Goal: Use online tool/utility

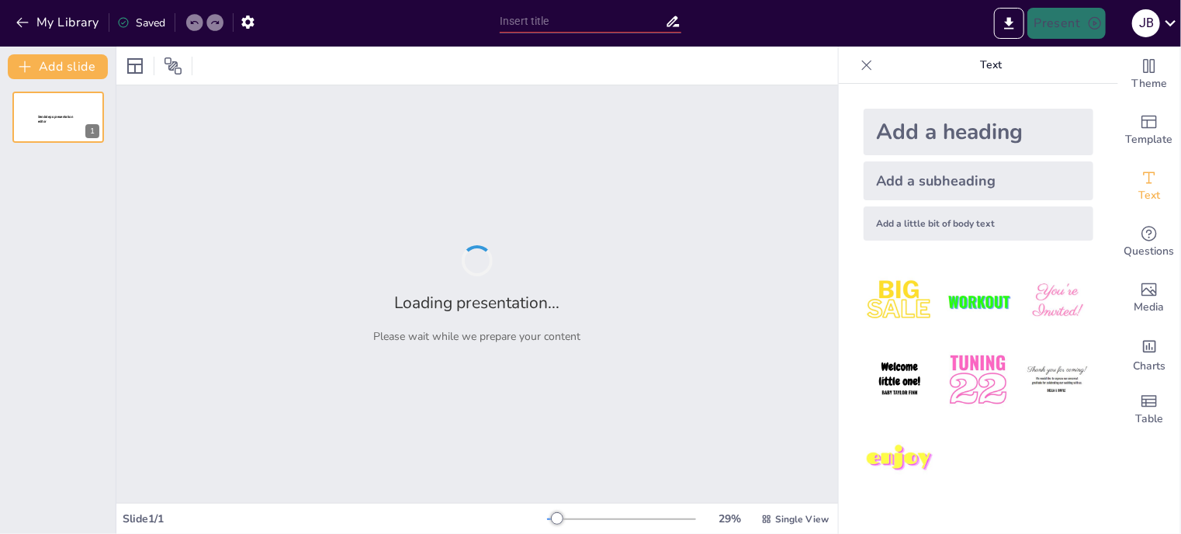
type input "Imported Presentacion Talento Tech.pptx"
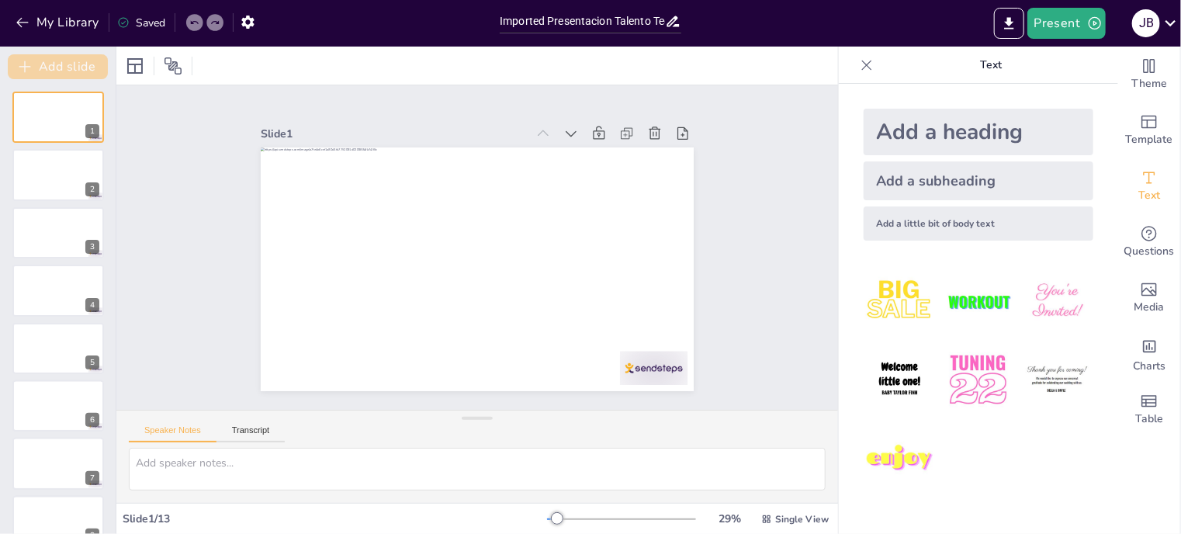
click at [38, 68] on button "Add slide" at bounding box center [58, 66] width 100 height 25
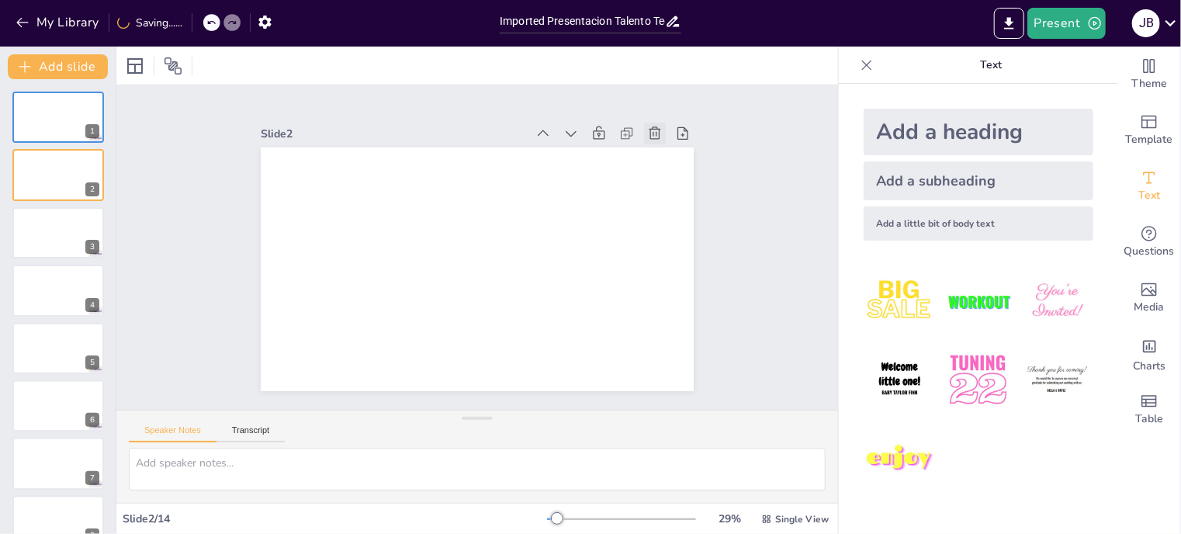
click at [371, 78] on icon at bounding box center [363, 70] width 16 height 16
click at [36, 238] on div at bounding box center [58, 232] width 93 height 53
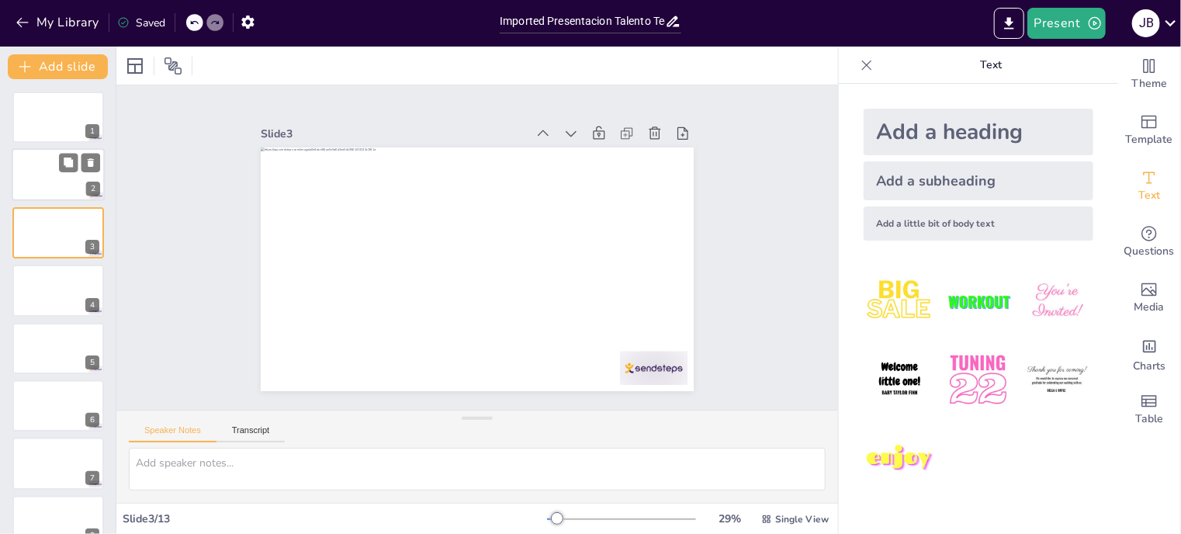
click at [47, 192] on div at bounding box center [58, 175] width 93 height 53
click at [590, 24] on input "Imported Presentacion Talento Tech.pptx" at bounding box center [582, 21] width 165 height 23
click at [674, 23] on icon at bounding box center [673, 21] width 16 height 16
click at [140, 64] on icon at bounding box center [135, 66] width 19 height 19
click at [166, 65] on icon at bounding box center [173, 66] width 19 height 19
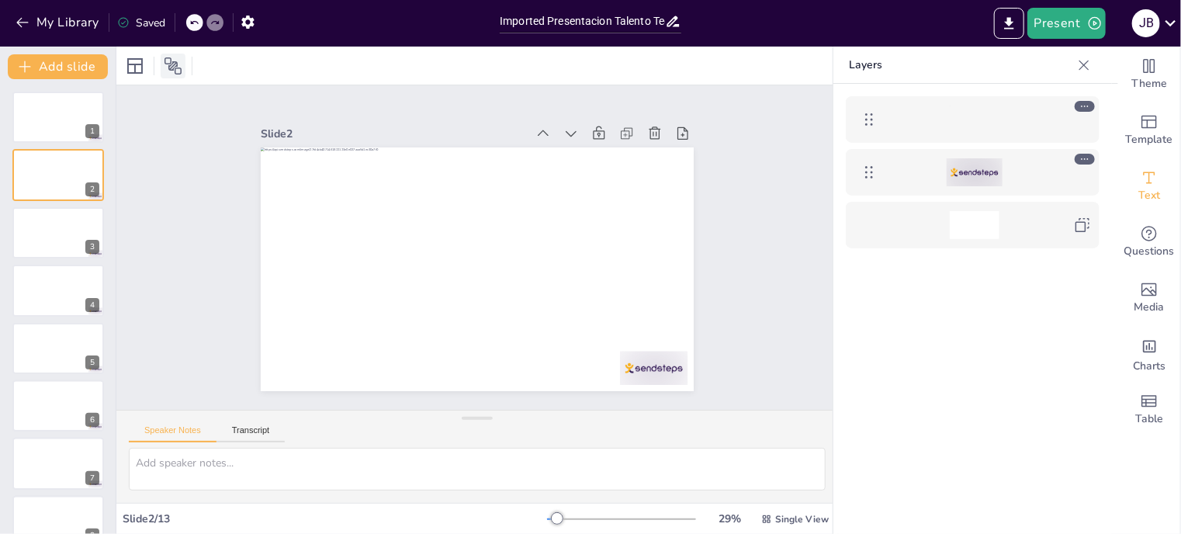
click at [166, 65] on icon at bounding box center [173, 66] width 19 height 19
click at [133, 71] on icon at bounding box center [135, 66] width 16 height 16
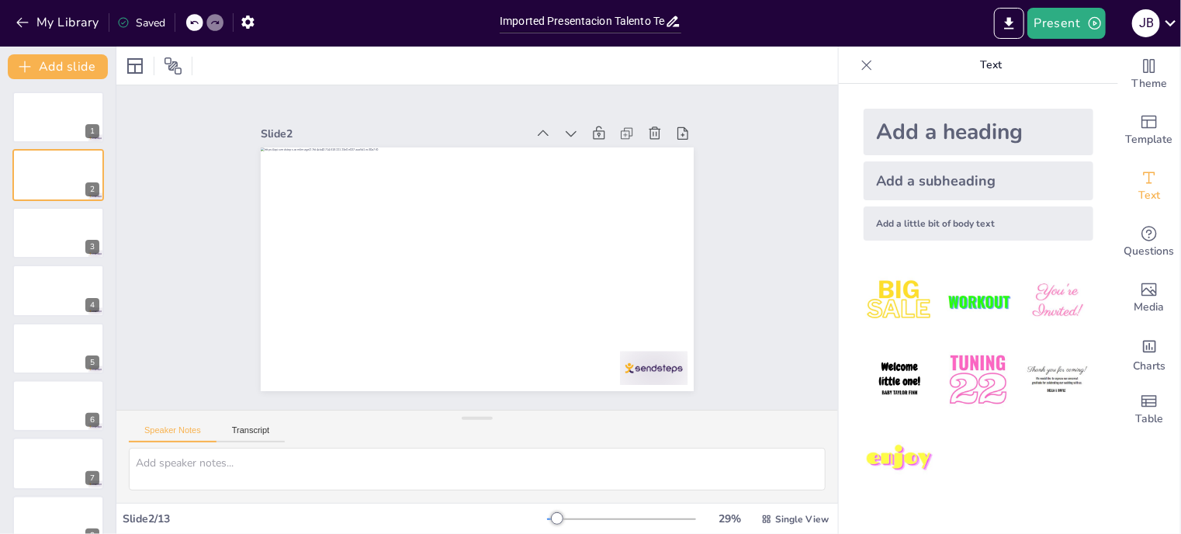
click at [633, 36] on div "Imported Presentacion Talento Tech.pptx" at bounding box center [590, 19] width 197 height 39
click at [642, 24] on input "Imported Presentacion Talento Tech.pptx" at bounding box center [582, 21] width 165 height 23
click at [255, 434] on button "Transcript" at bounding box center [250, 433] width 69 height 17
click at [177, 434] on button "Speaker Notes" at bounding box center [173, 433] width 88 height 17
click at [221, 468] on textarea at bounding box center [477, 469] width 697 height 43
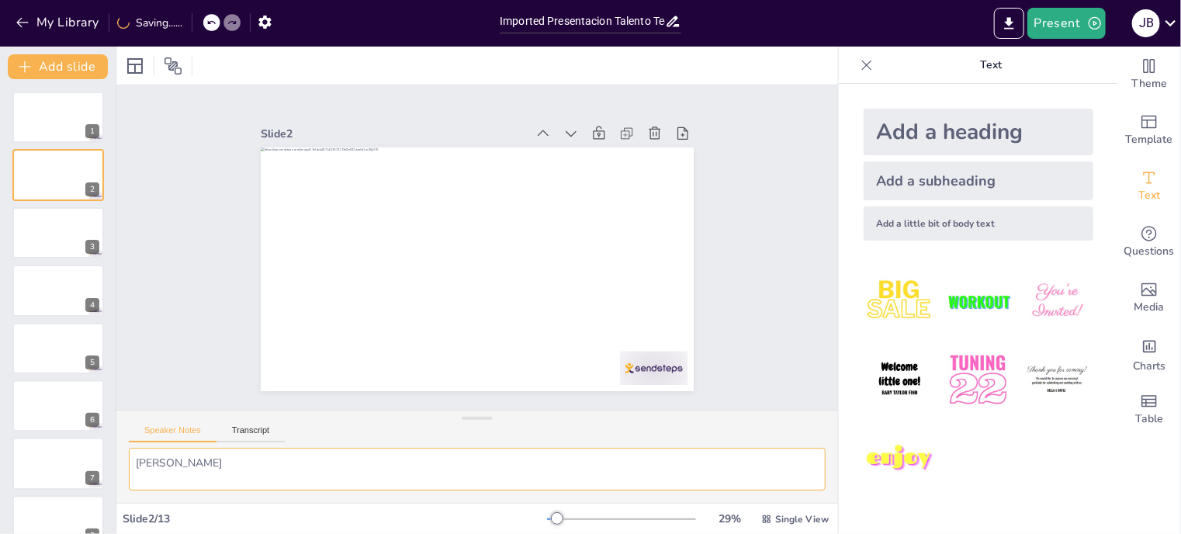
type textarea "[PERSON_NAME]"
click at [205, 452] on textarea "[PERSON_NAME]" at bounding box center [477, 469] width 697 height 43
drag, startPoint x: 198, startPoint y: 458, endPoint x: 79, endPoint y: 449, distance: 119.0
click at [79, 449] on div "Document fonts Popular fonts Lato Montserrat Open Sans [PERSON_NAME] Poppins Ra…" at bounding box center [590, 290] width 1181 height 487
click at [258, 30] on button "button" at bounding box center [248, 22] width 29 height 28
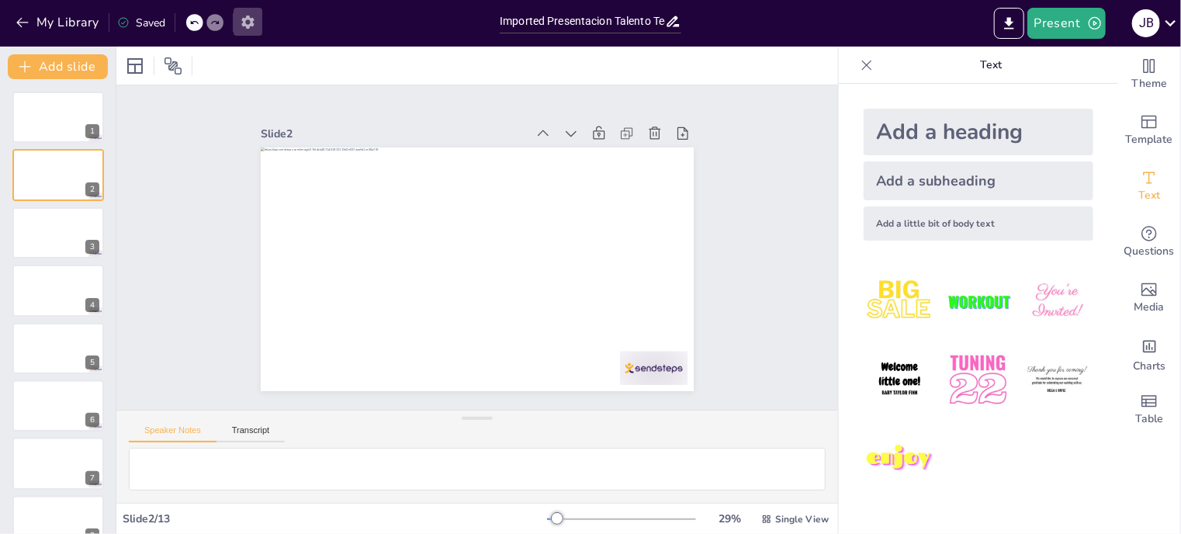
click at [253, 25] on icon "button" at bounding box center [247, 22] width 12 height 13
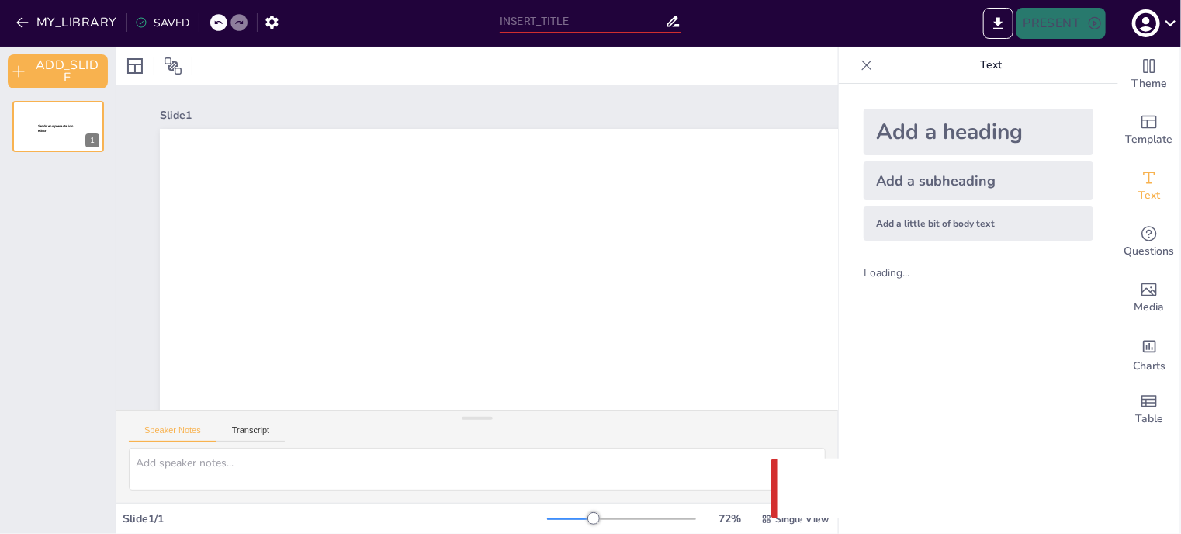
type input "Imported Presentacion Talento Tech.pptx"
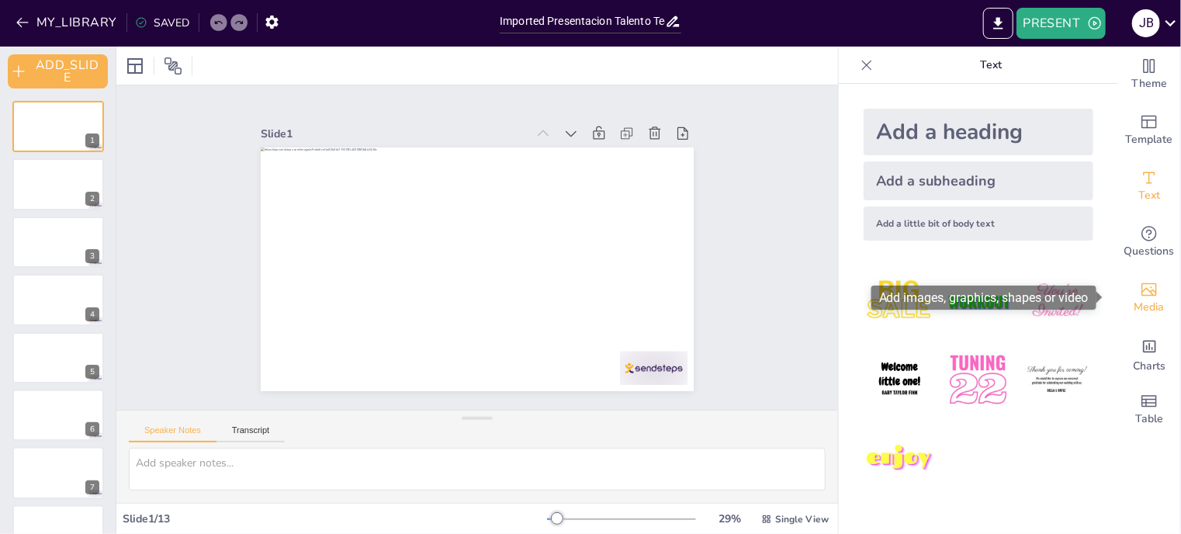
click at [1148, 315] on span "Media" at bounding box center [1149, 307] width 30 height 17
